Goal: Go to known website: Go to known website

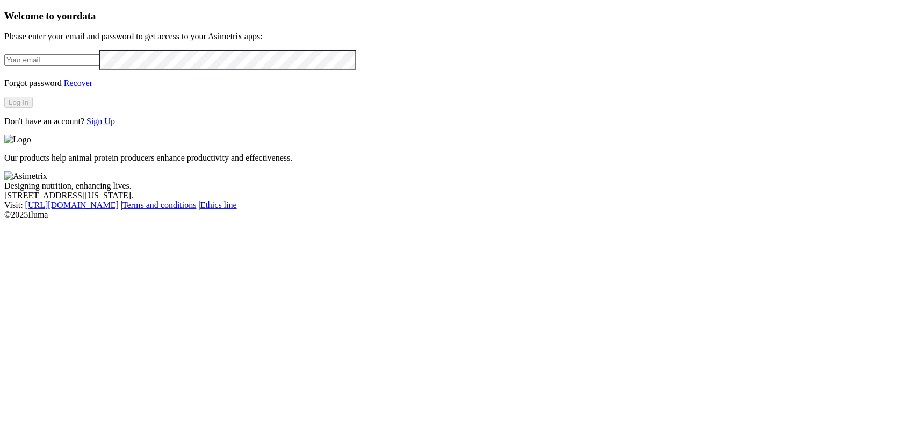
type input "[EMAIL_ADDRESS][DOMAIN_NAME]"
click at [33, 108] on button "Log In" at bounding box center [18, 102] width 28 height 11
